Goal: Contribute content: Add original content to the website for others to see

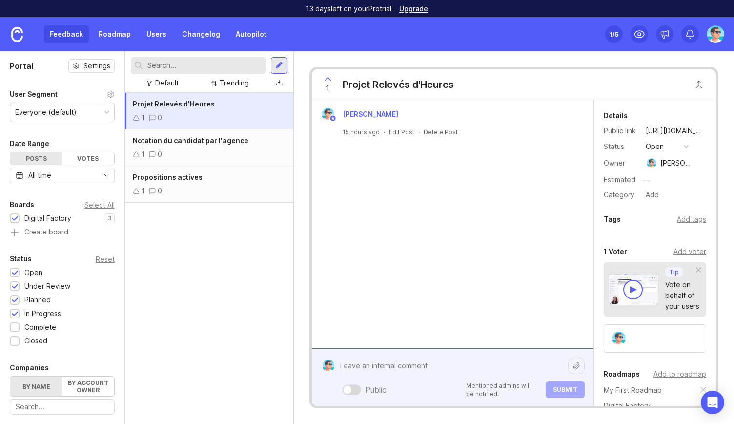
click at [358, 391] on div "Public Mentioned admins will be notified. Submit" at bounding box center [459, 376] width 250 height 41
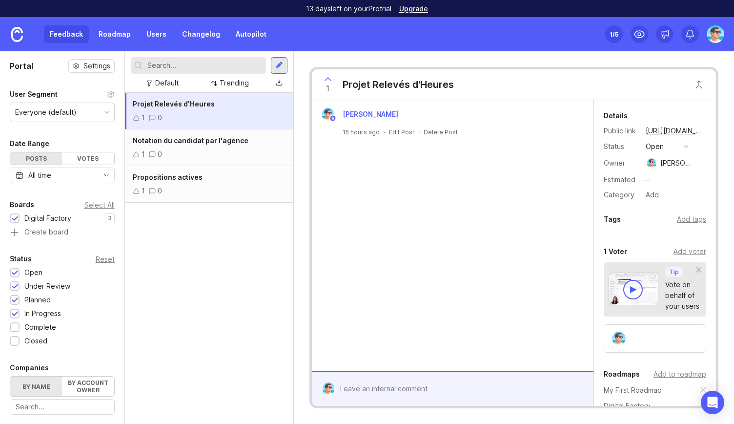
click at [120, 38] on link "Roadmap" at bounding box center [115, 34] width 44 height 18
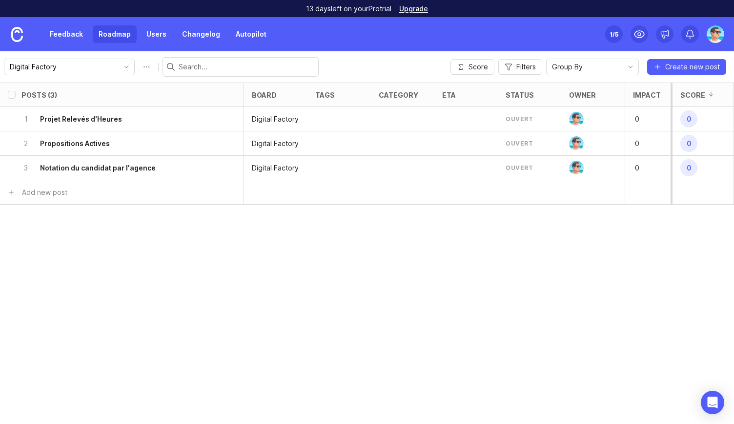
click at [143, 34] on link "Users" at bounding box center [157, 34] width 32 height 18
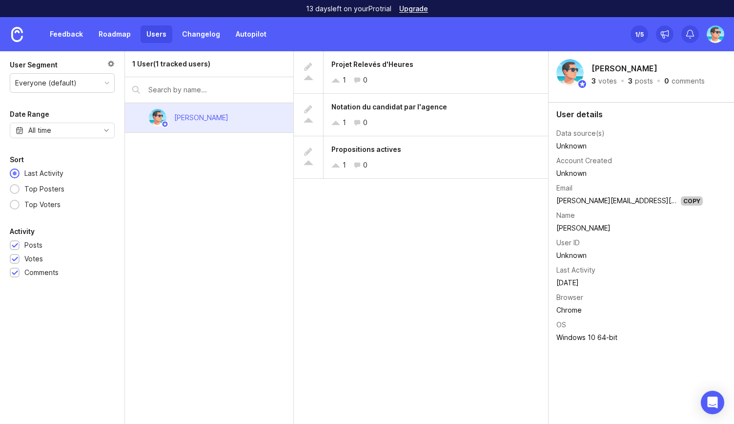
click at [186, 34] on link "Changelog" at bounding box center [201, 34] width 50 height 18
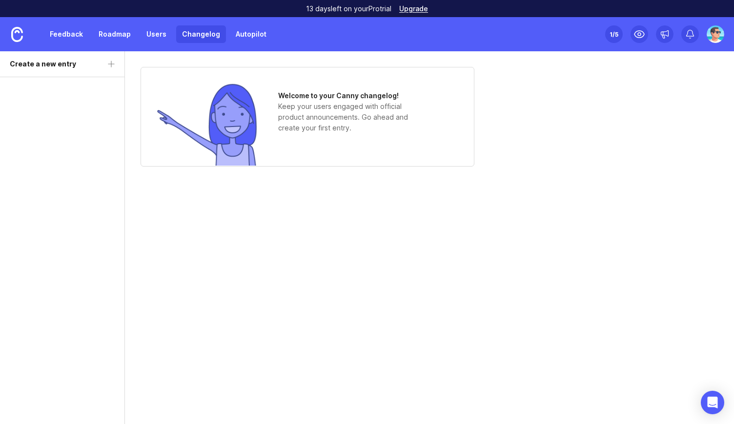
click at [222, 115] on img at bounding box center [207, 123] width 103 height 83
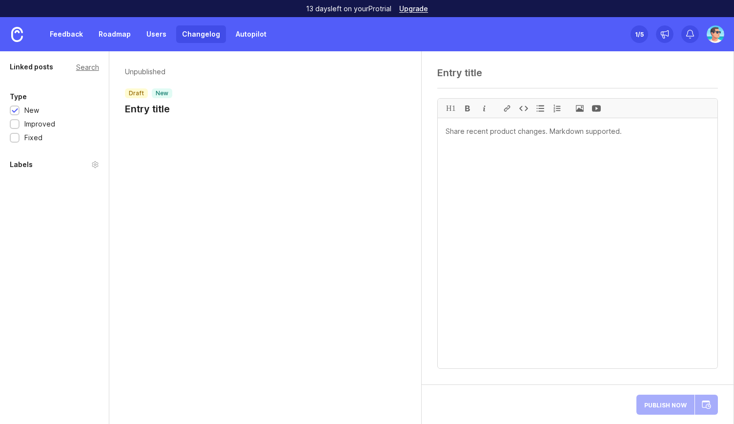
click at [151, 113] on h1 "Entry title" at bounding box center [148, 109] width 47 height 14
click at [166, 107] on h1 "Entry title" at bounding box center [148, 109] width 47 height 14
click at [460, 72] on textarea at bounding box center [577, 73] width 281 height 12
